Goal: Information Seeking & Learning: Find contact information

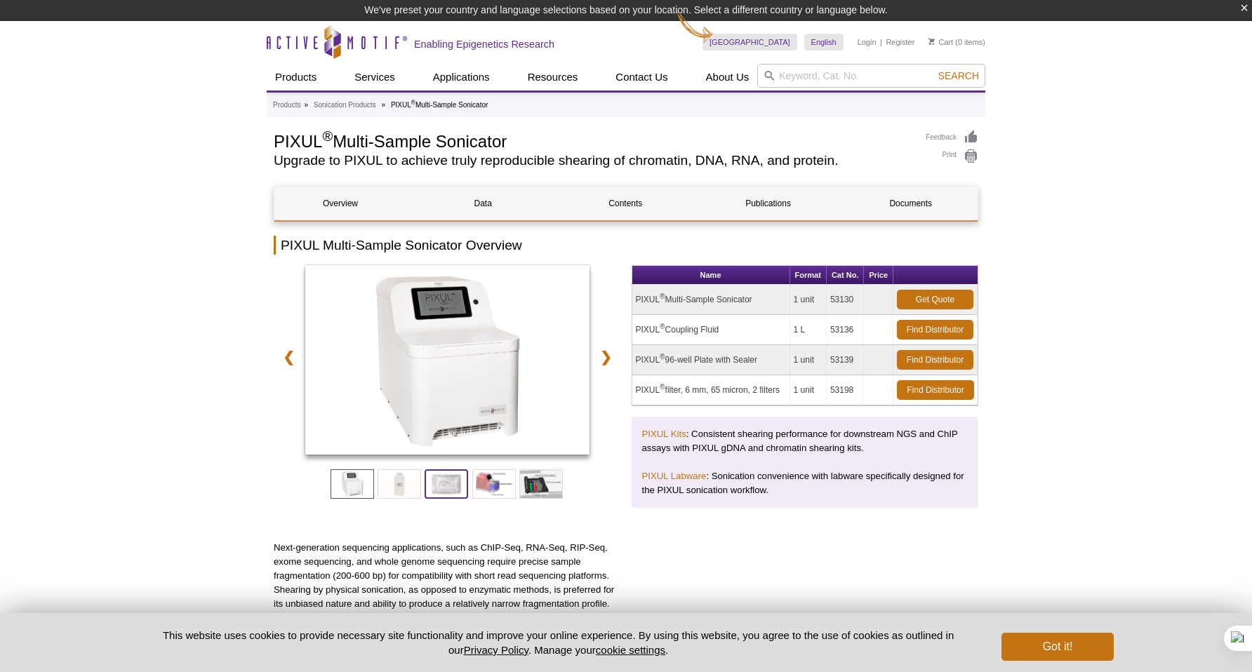
click at [439, 486] on span at bounding box center [447, 484] width 44 height 29
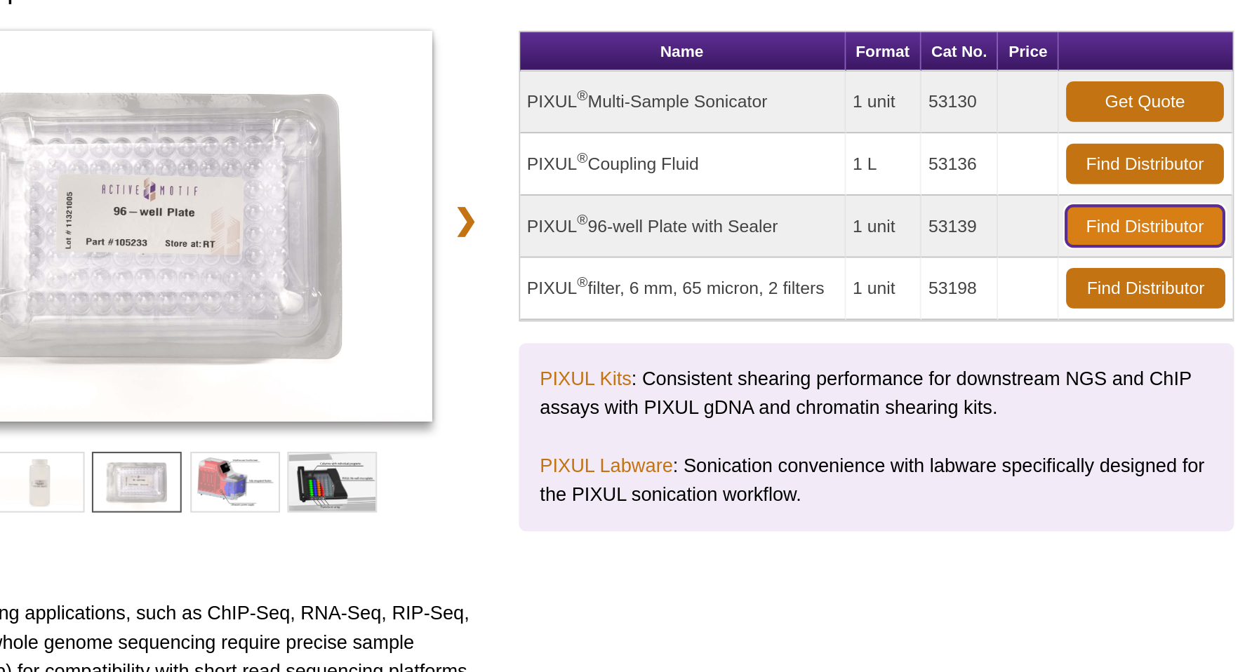
click at [949, 343] on link "Find Distributor" at bounding box center [935, 339] width 77 height 20
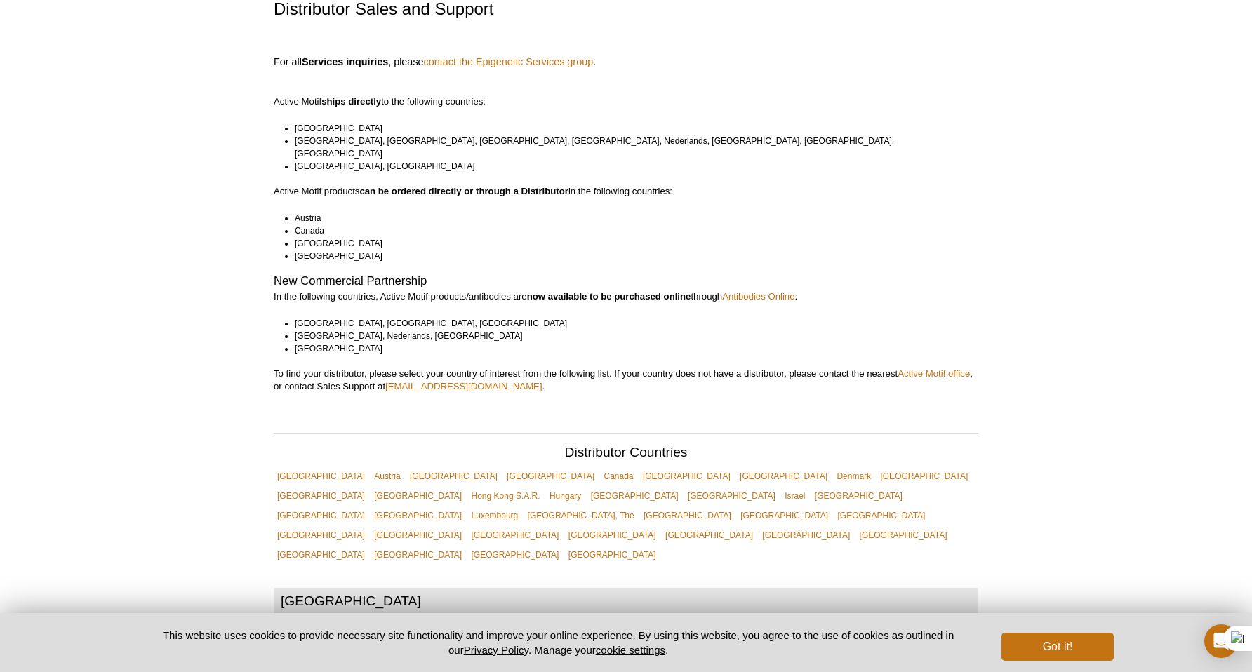
scroll to position [72, 0]
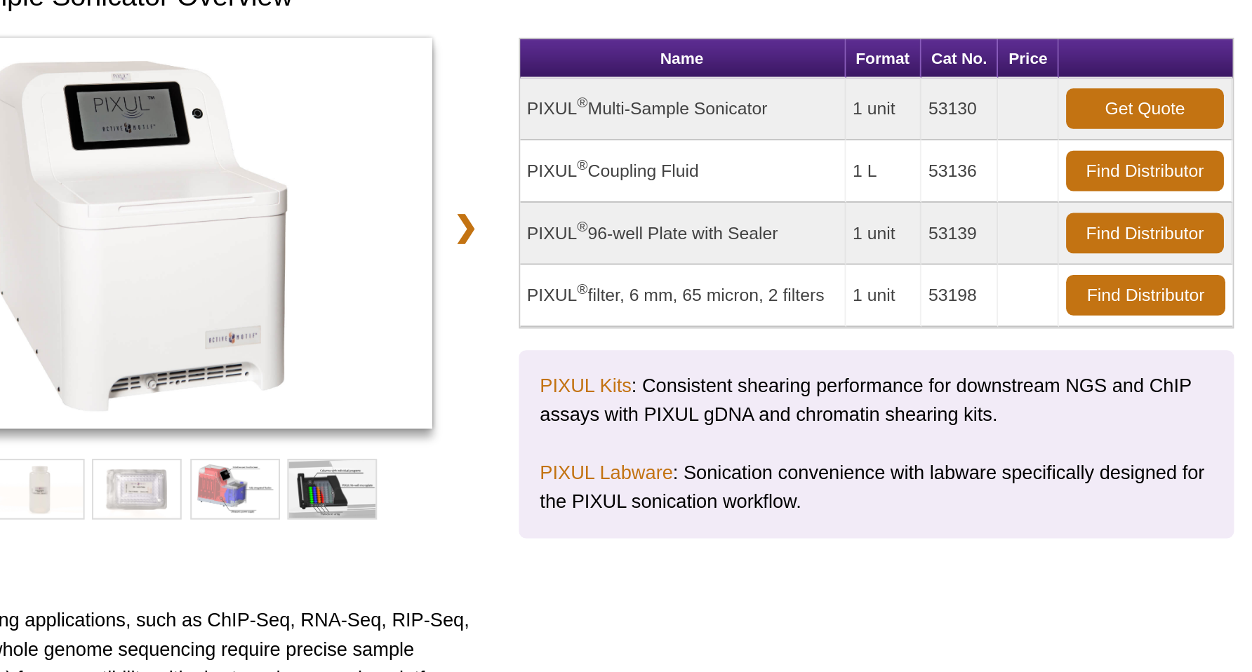
drag, startPoint x: 637, startPoint y: 340, endPoint x: 762, endPoint y: 341, distance: 125.7
click at [762, 341] on td "PIXUL ® 96-well Plate with Sealer" at bounding box center [711, 339] width 158 height 30
copy td "PIXUL ® 96-well Plate with Sealer"
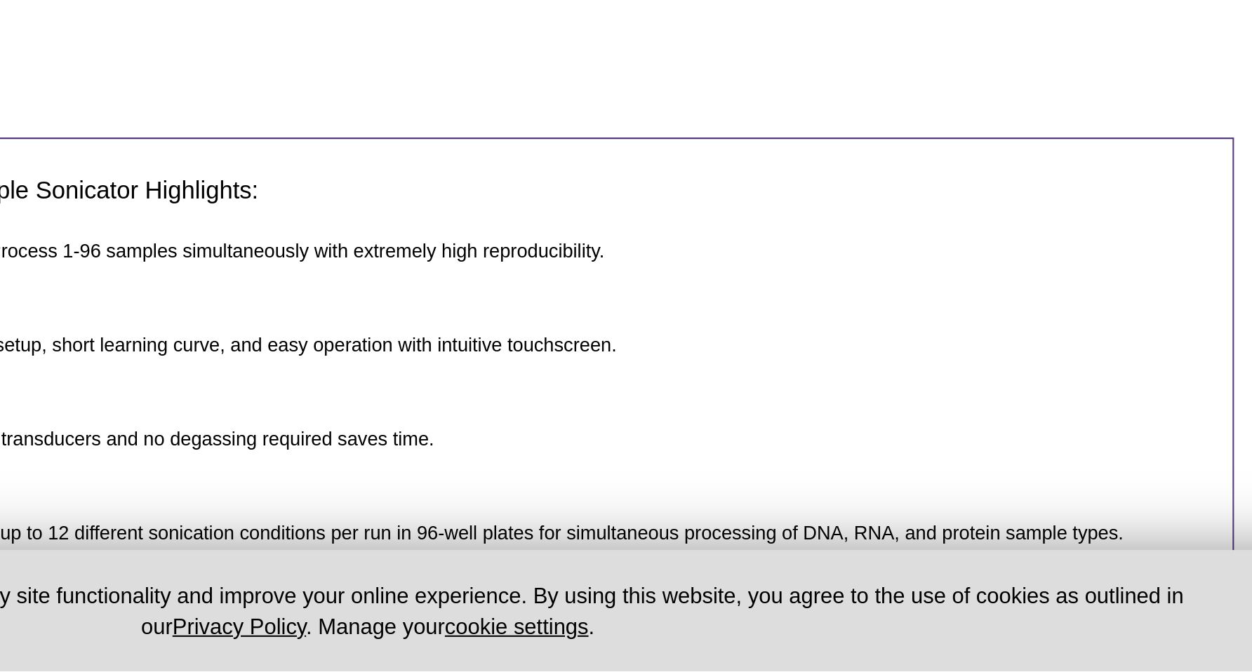
scroll to position [350, 0]
